Goal: Transaction & Acquisition: Purchase product/service

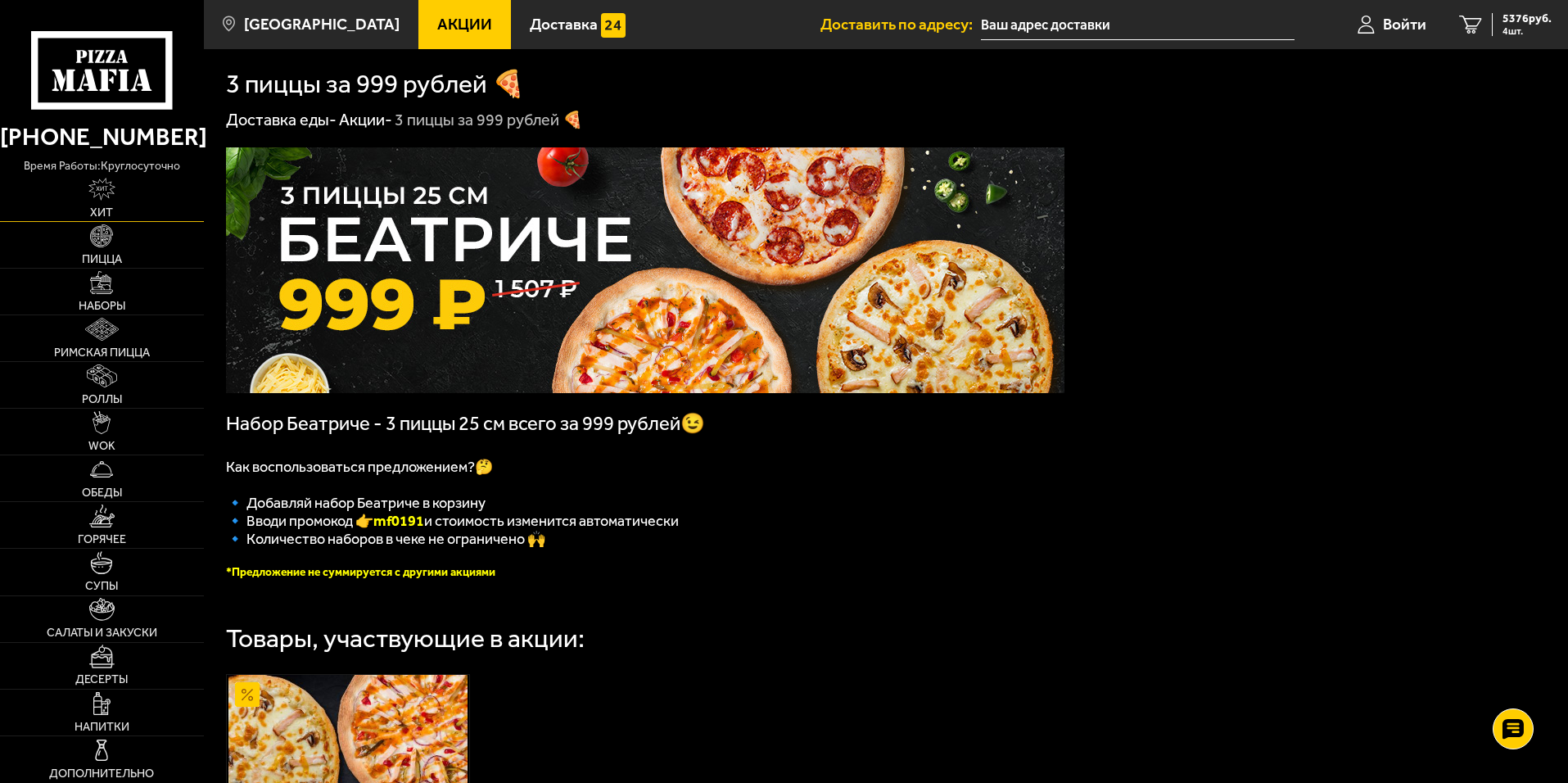
click at [125, 206] on link "Хит" at bounding box center [101, 198] width 204 height 46
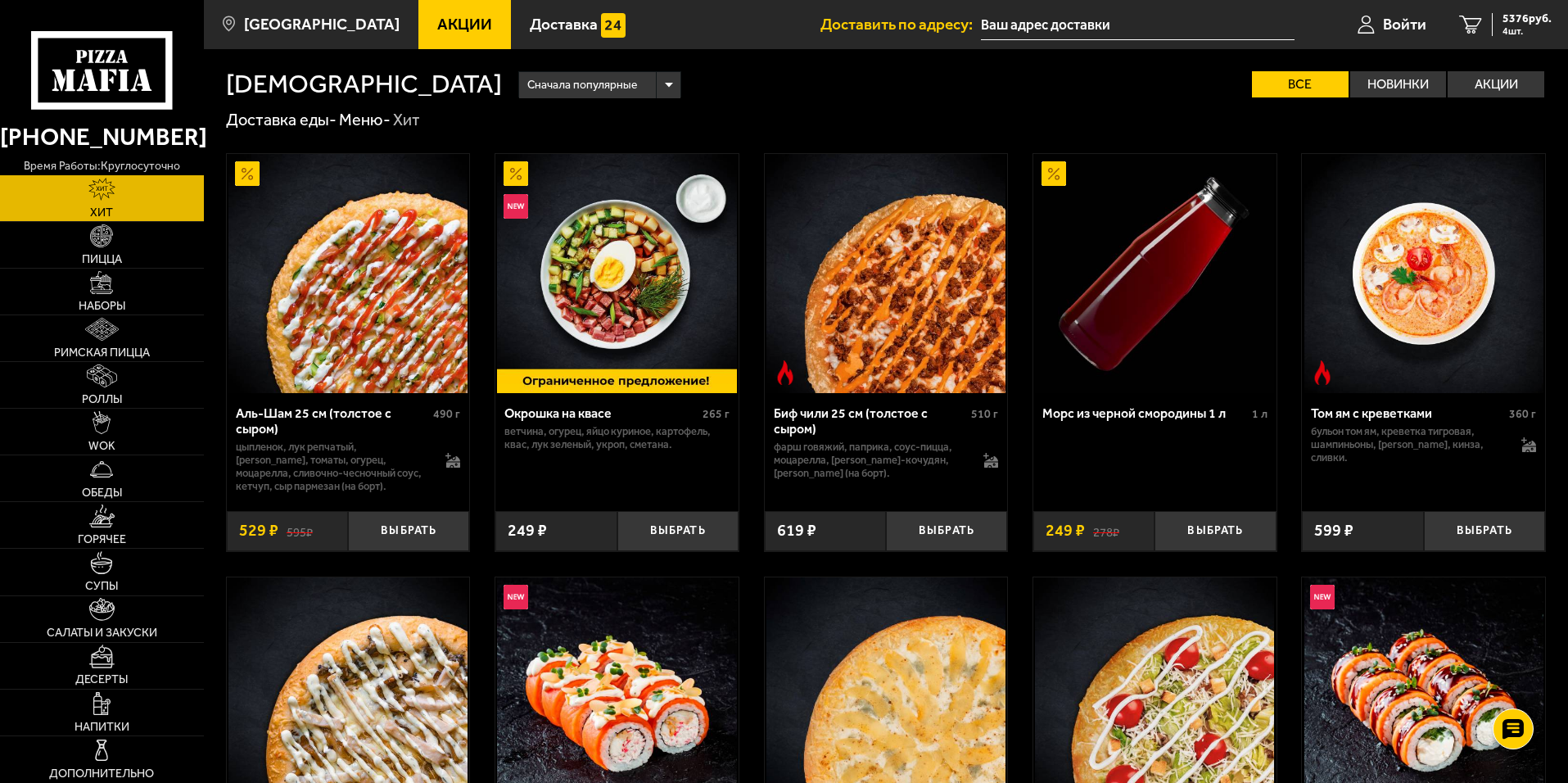
click at [387, 265] on img at bounding box center [348, 273] width 239 height 239
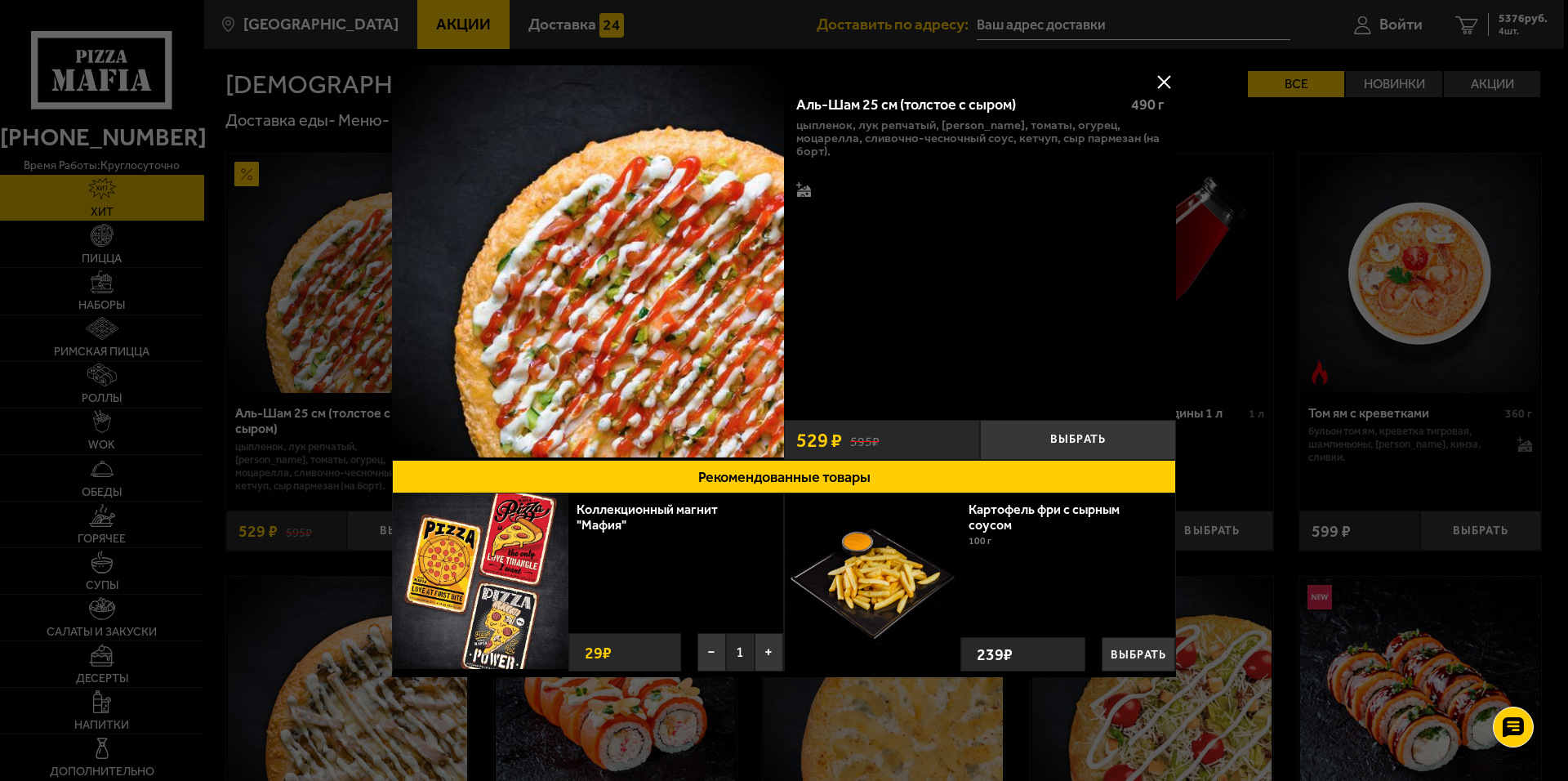
click at [887, 725] on div at bounding box center [784, 390] width 1568 height 781
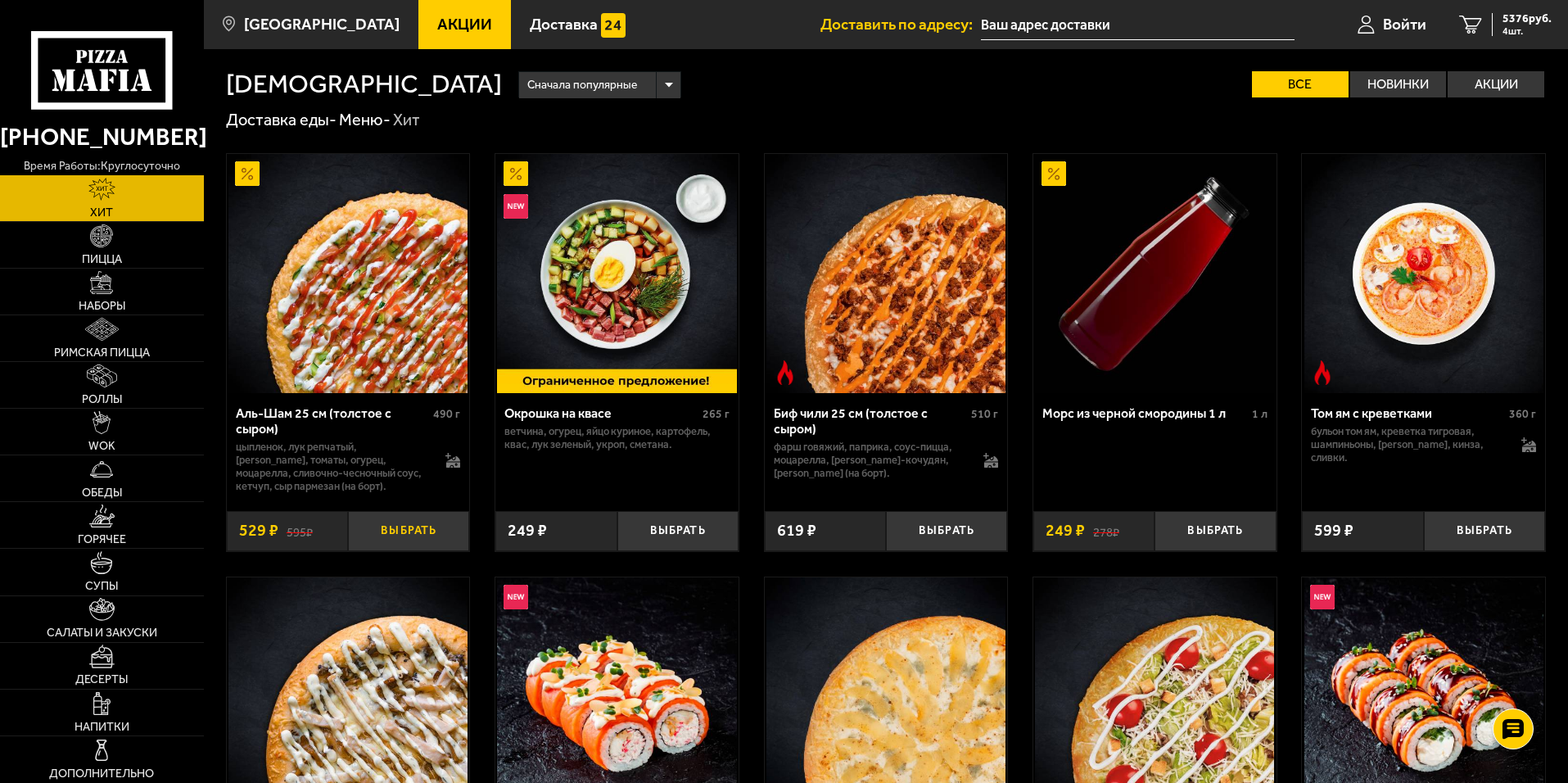
click at [393, 523] on button "Выбрать" at bounding box center [408, 530] width 121 height 40
click at [368, 530] on button "−" at bounding box center [367, 530] width 40 height 40
click at [93, 237] on img at bounding box center [101, 236] width 23 height 23
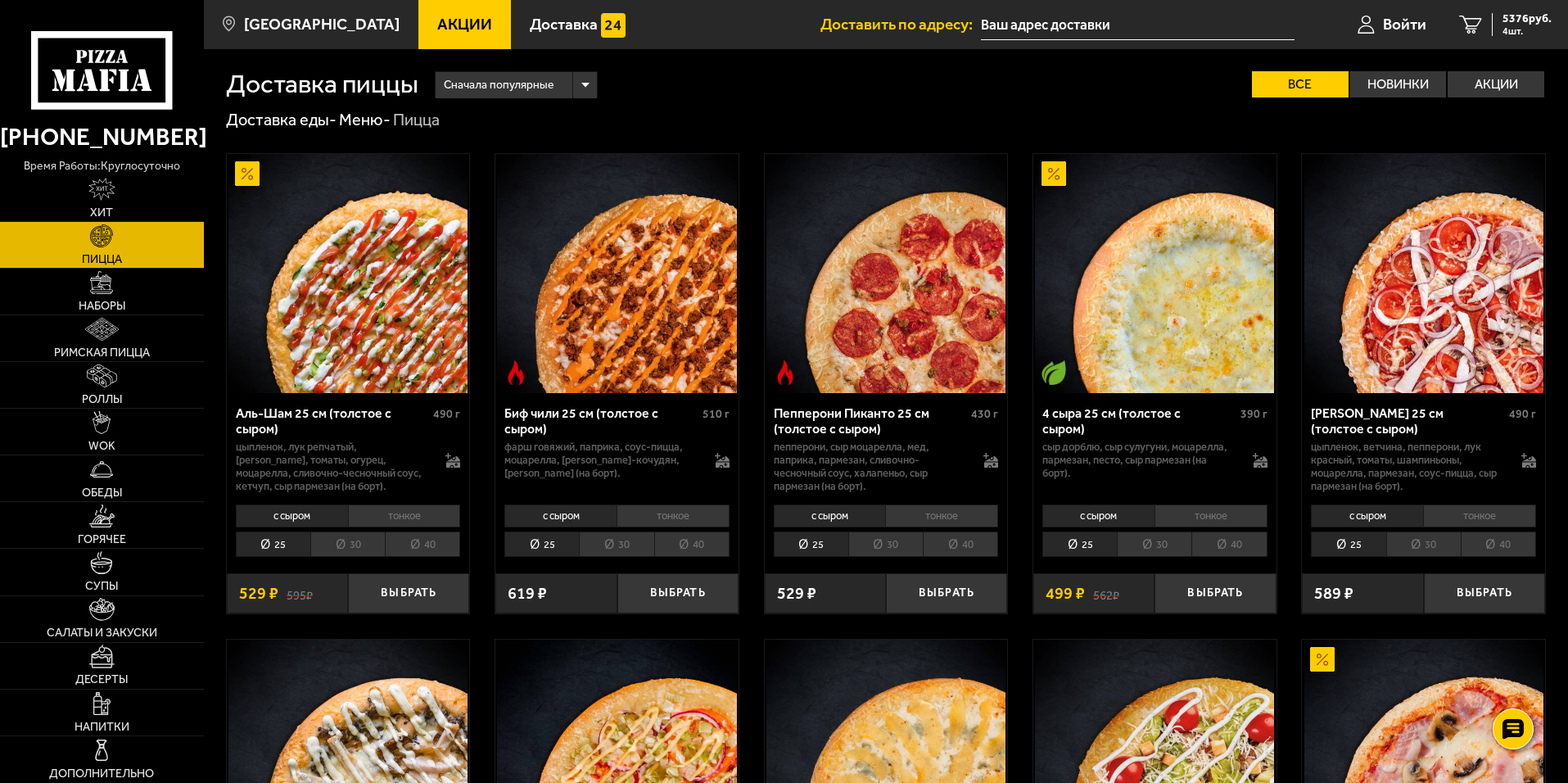
click at [418, 525] on li "тонкое" at bounding box center [404, 516] width 113 height 23
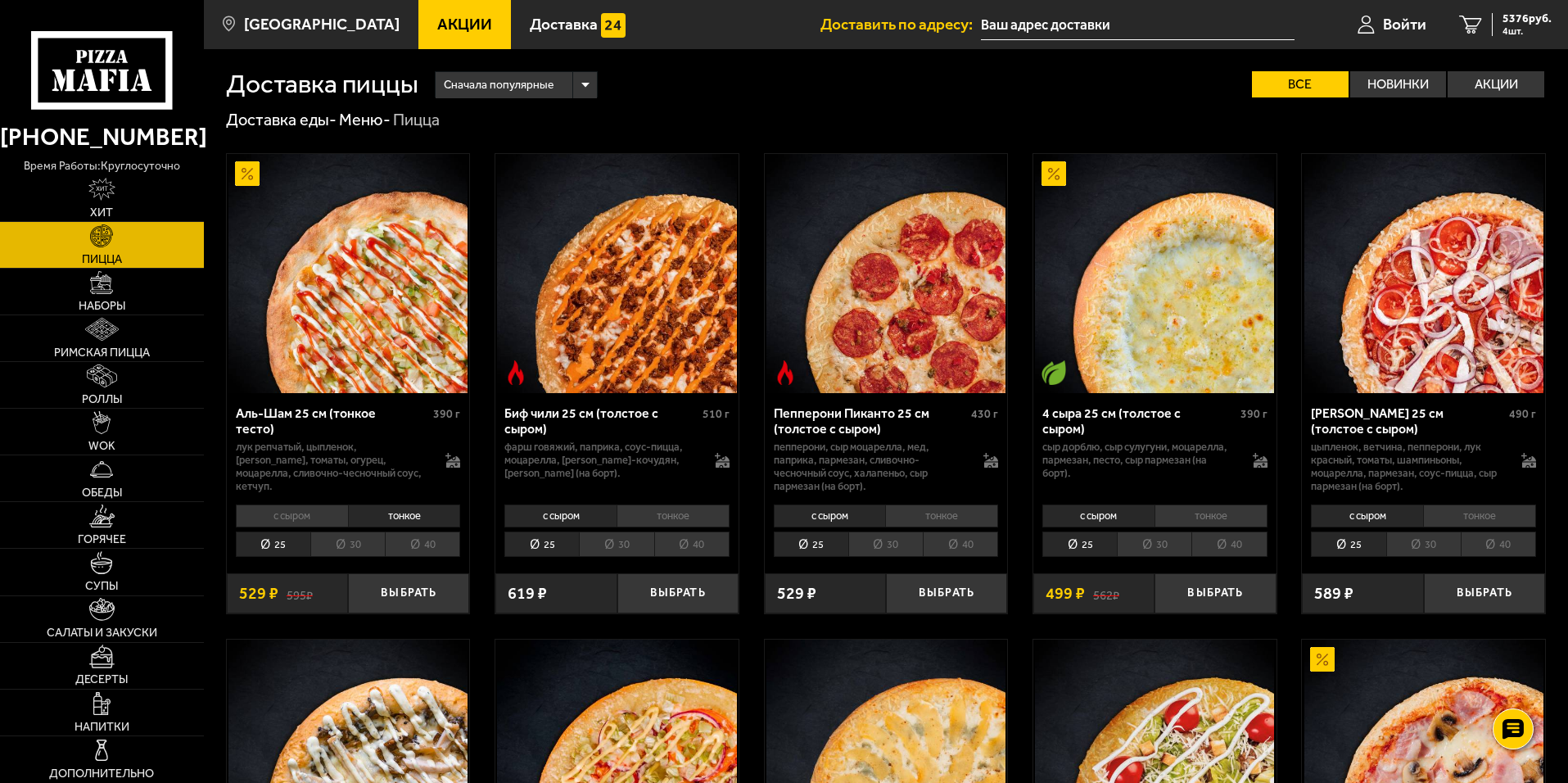
click at [293, 515] on li "с сыром" at bounding box center [292, 516] width 112 height 23
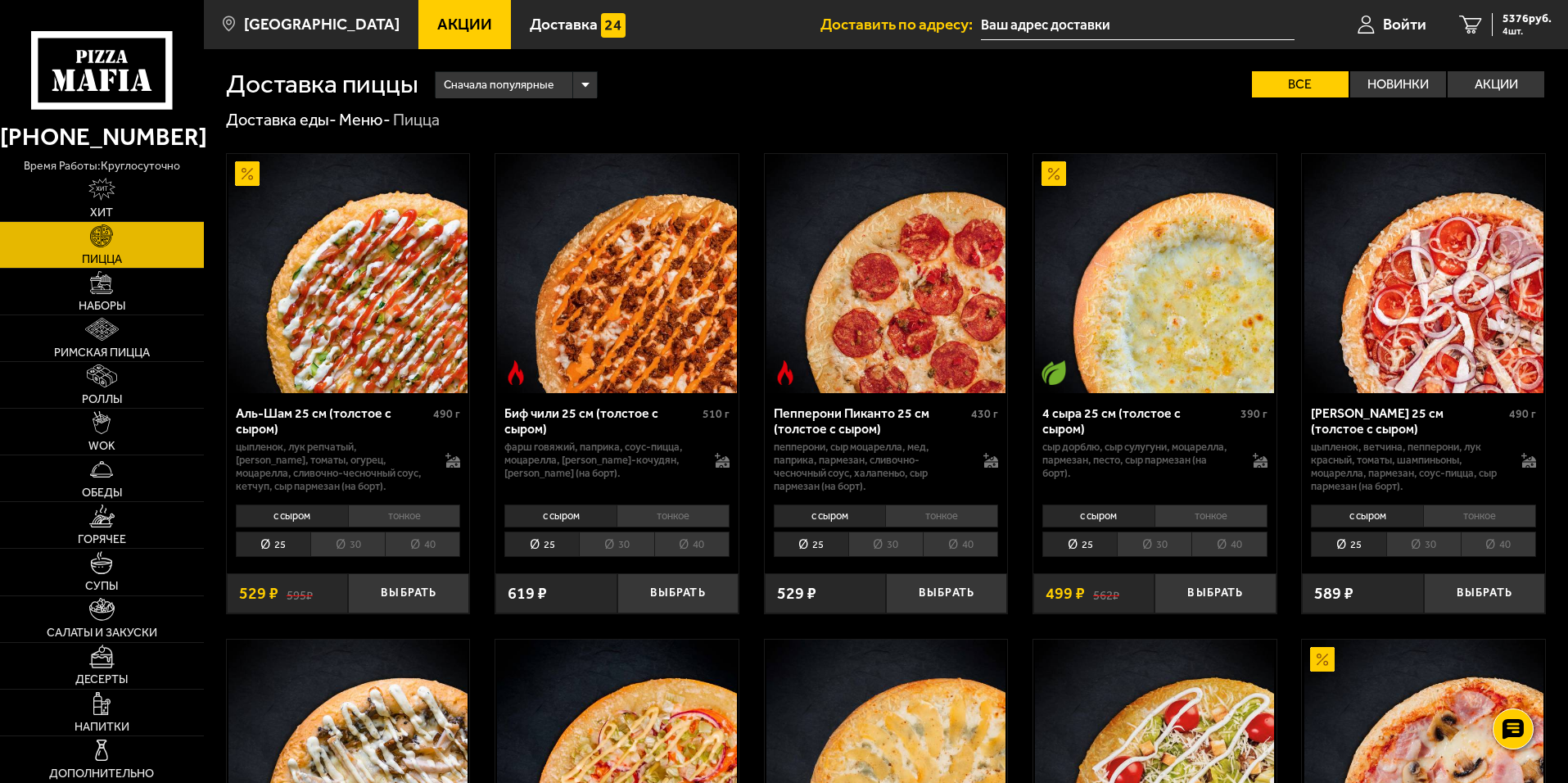
click at [405, 527] on li "тонкое" at bounding box center [404, 516] width 113 height 23
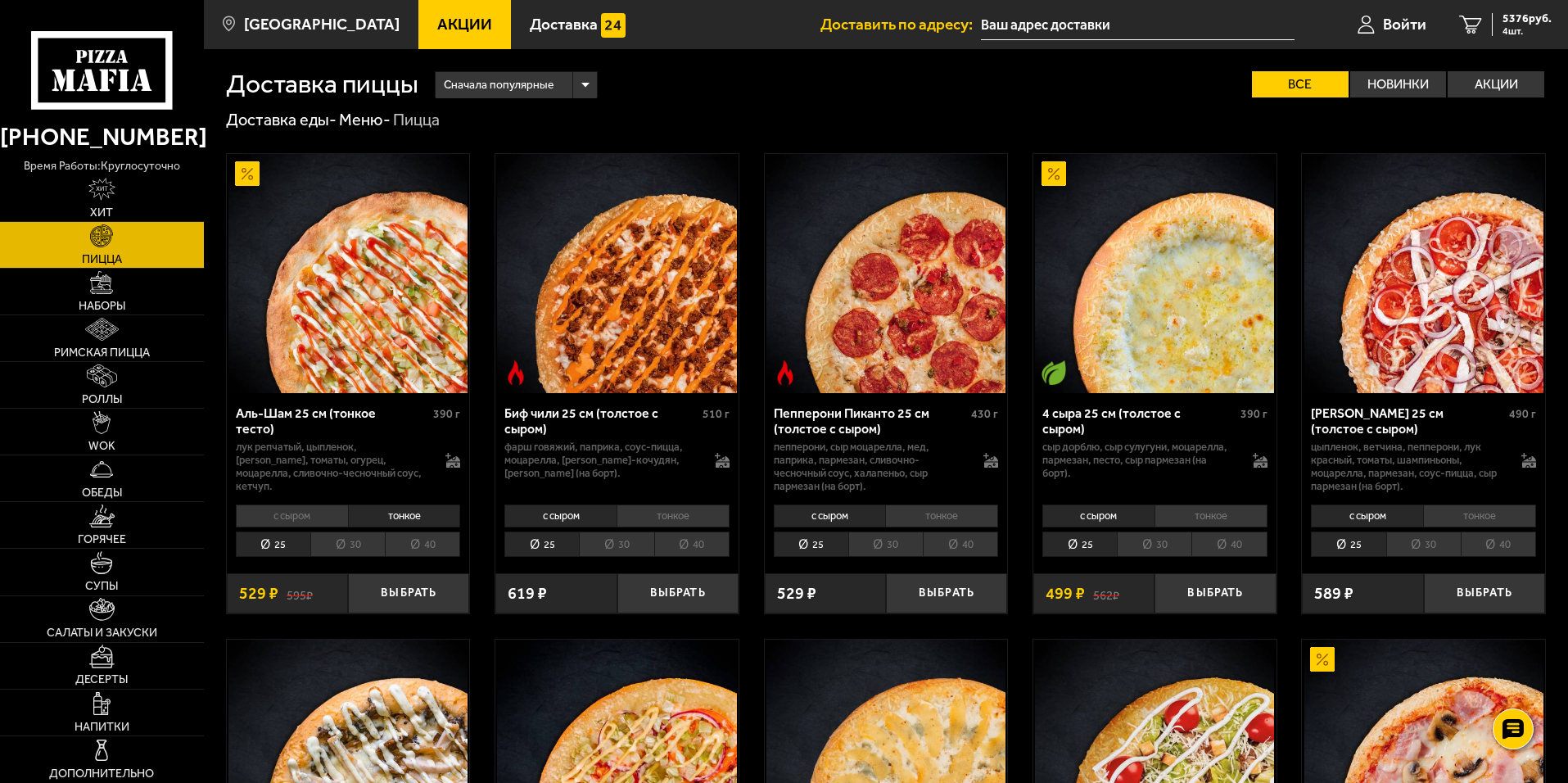
click at [283, 513] on li "с сыром" at bounding box center [292, 516] width 112 height 23
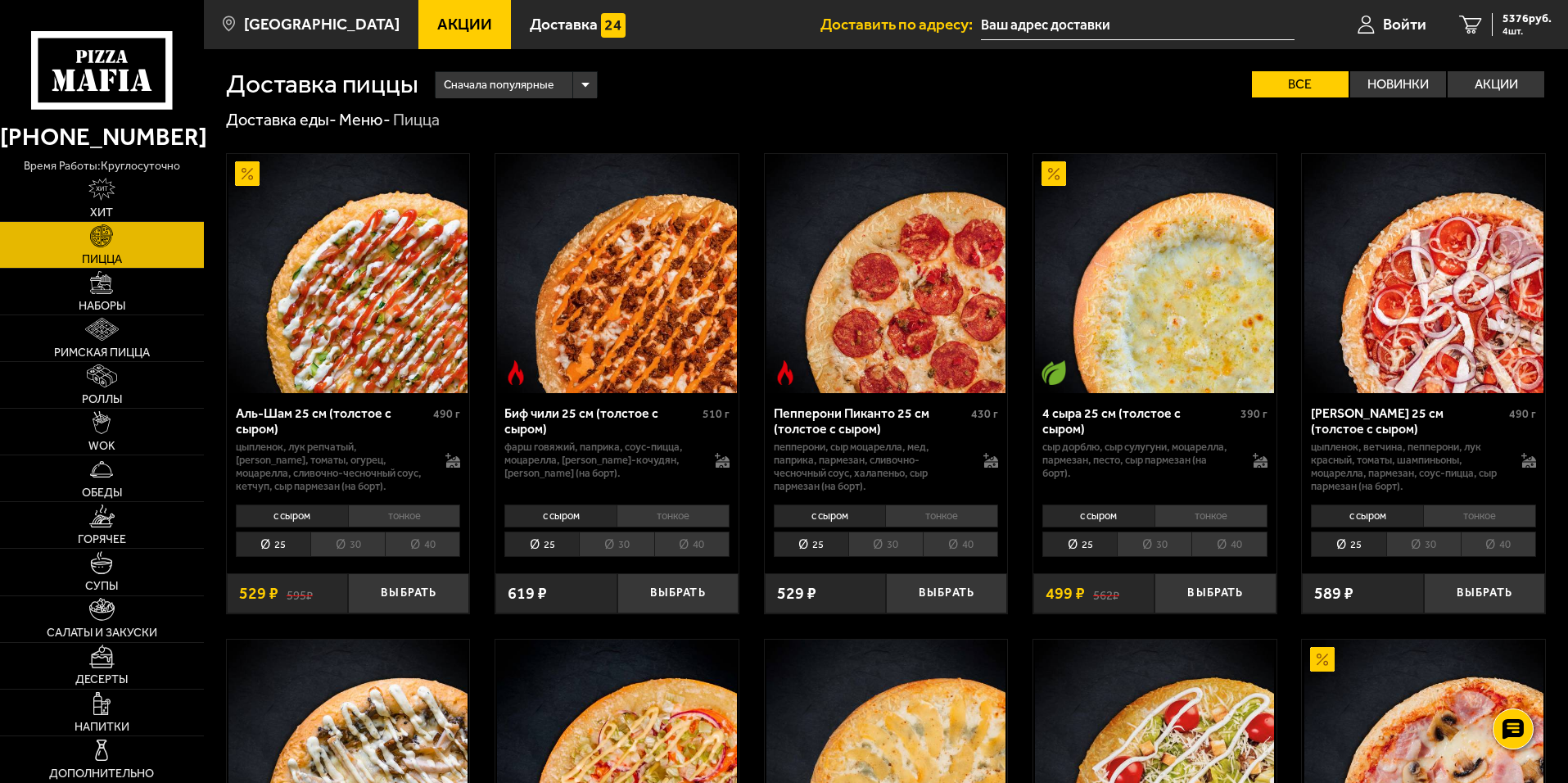
click at [427, 541] on li "40" at bounding box center [422, 544] width 76 height 26
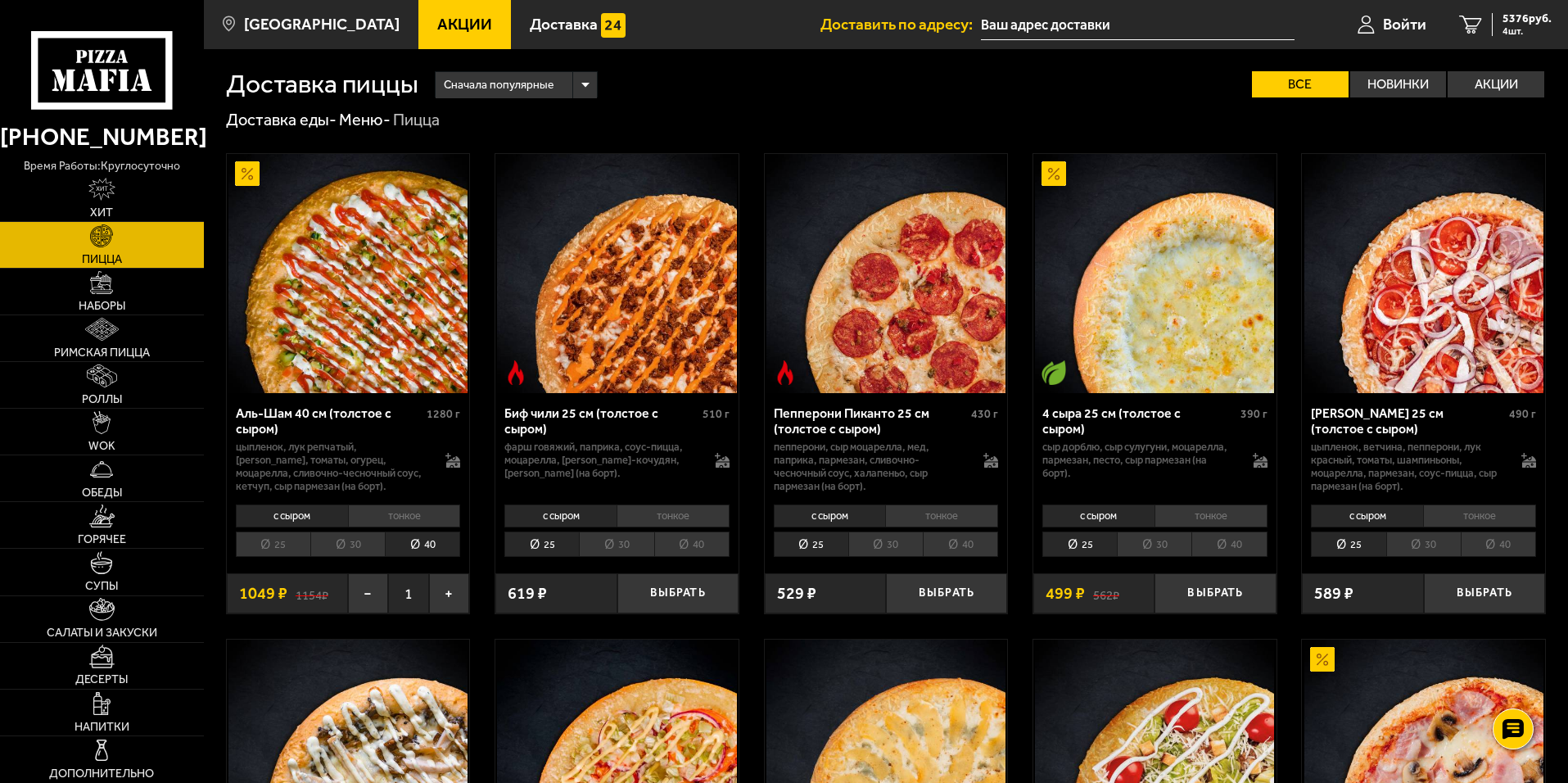
click at [402, 520] on li "тонкое" at bounding box center [404, 516] width 113 height 23
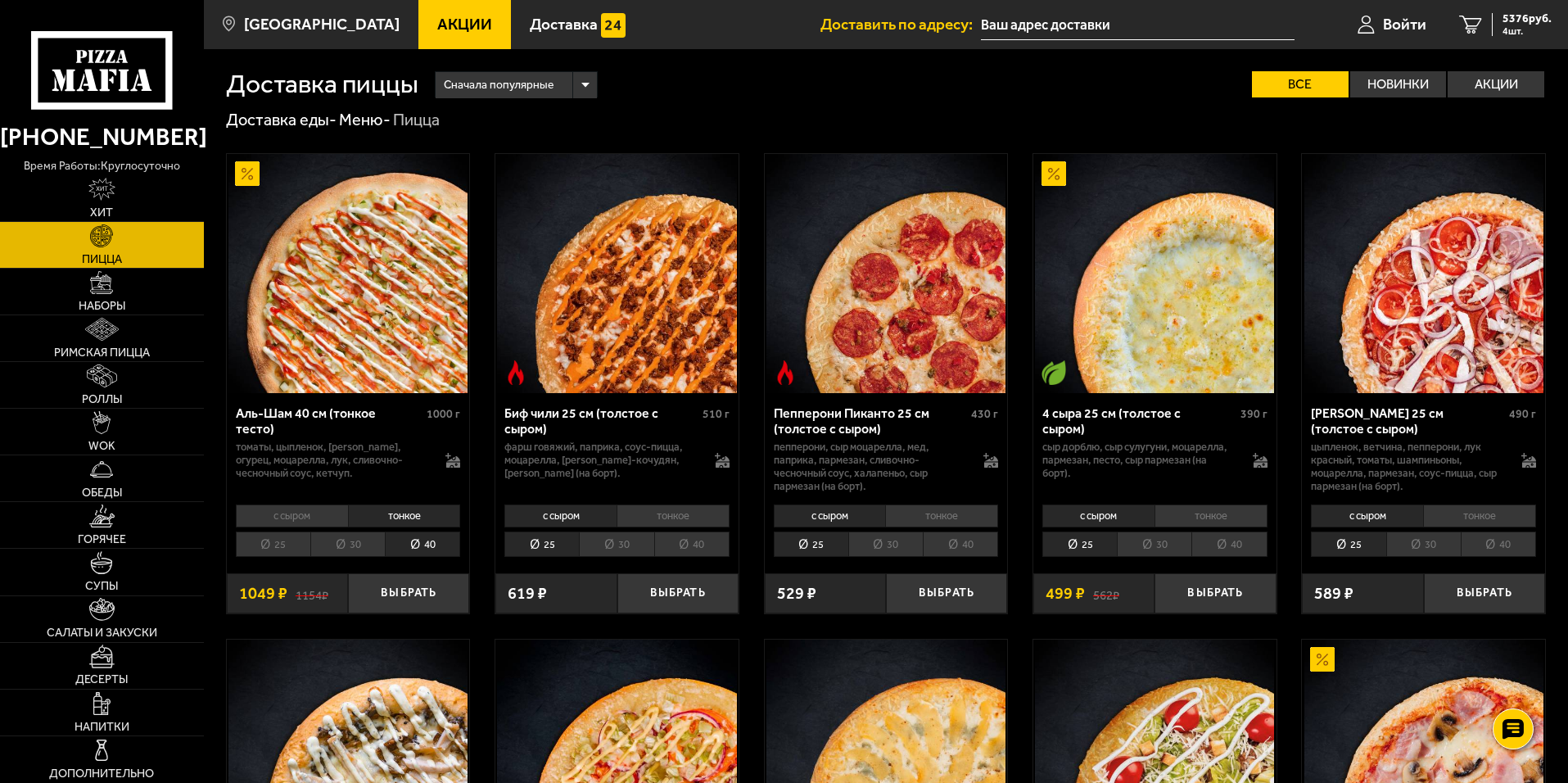
click at [290, 521] on li "с сыром" at bounding box center [292, 516] width 112 height 23
